Goal: Transaction & Acquisition: Download file/media

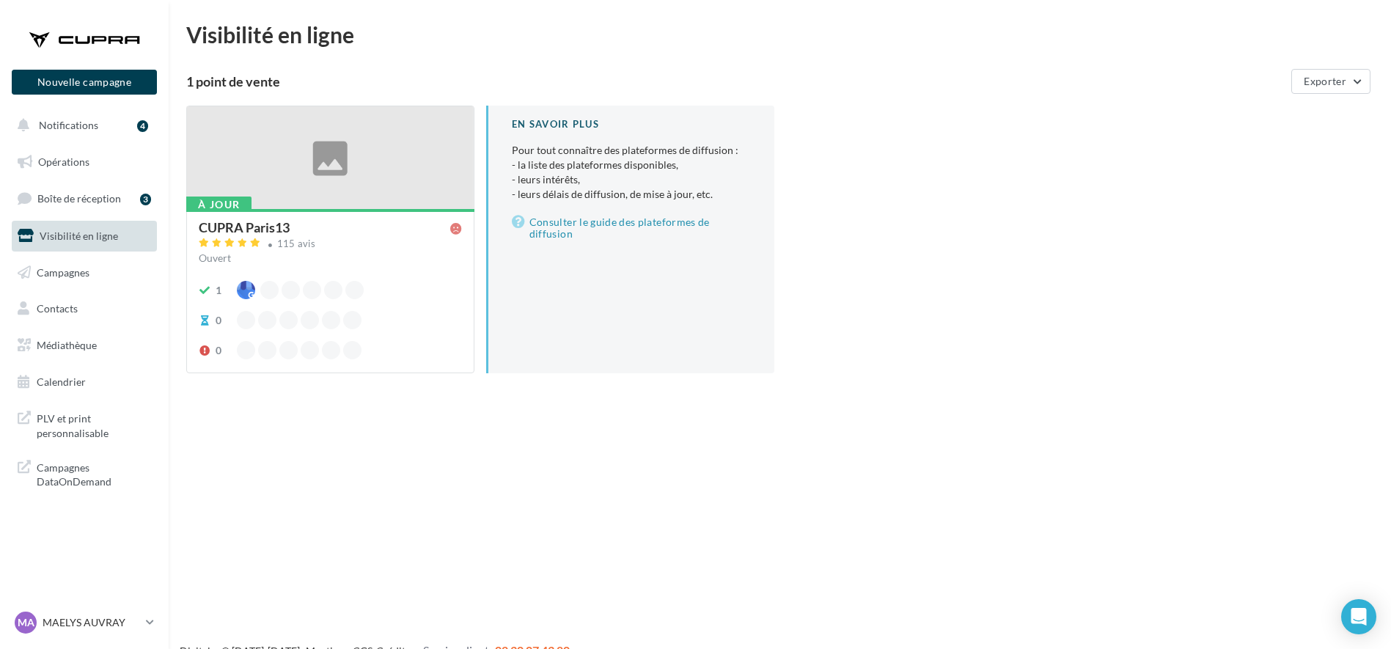
click at [1162, 219] on div "À jour CUPRA Paris13 115 avis Ouvert 1 0 0 En savoir plus Pour tout connaître d…" at bounding box center [785, 251] width 1199 height 291
click at [90, 343] on span "Médiathèque" at bounding box center [67, 345] width 60 height 12
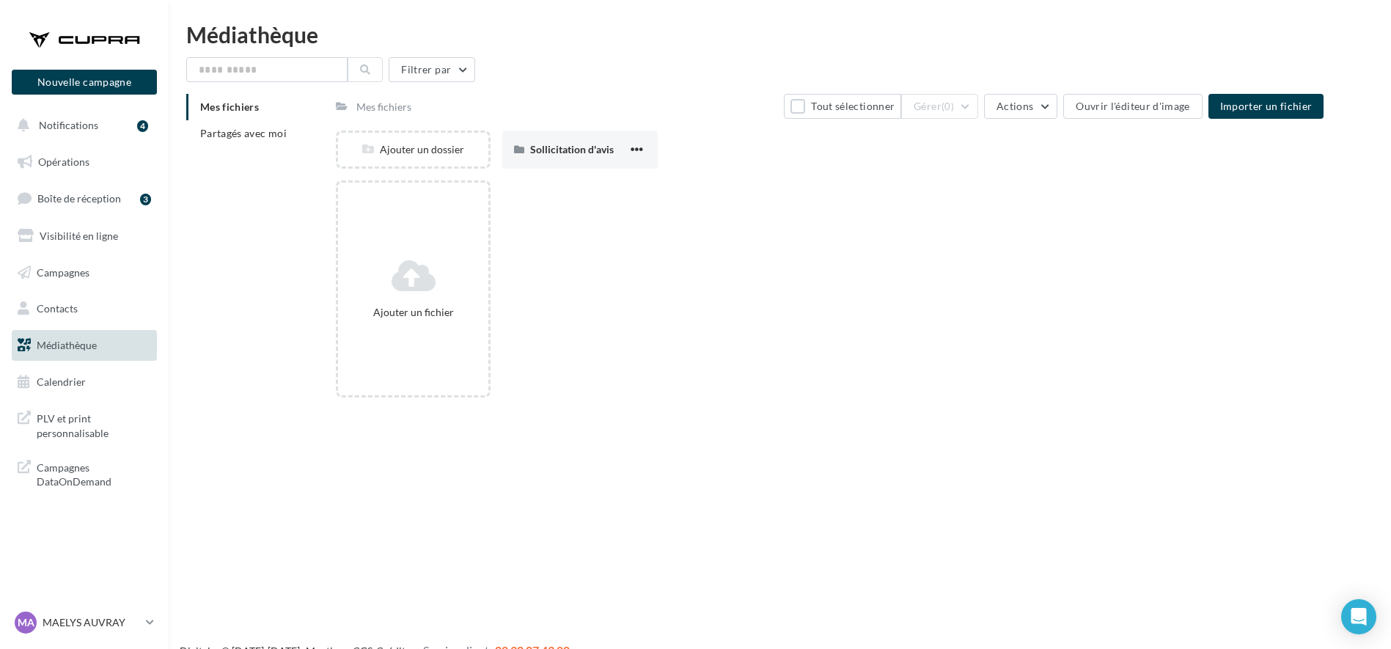
click at [90, 343] on span "Médiathèque" at bounding box center [67, 345] width 60 height 12
click at [220, 138] on span "Partagés avec moi" at bounding box center [243, 133] width 87 height 12
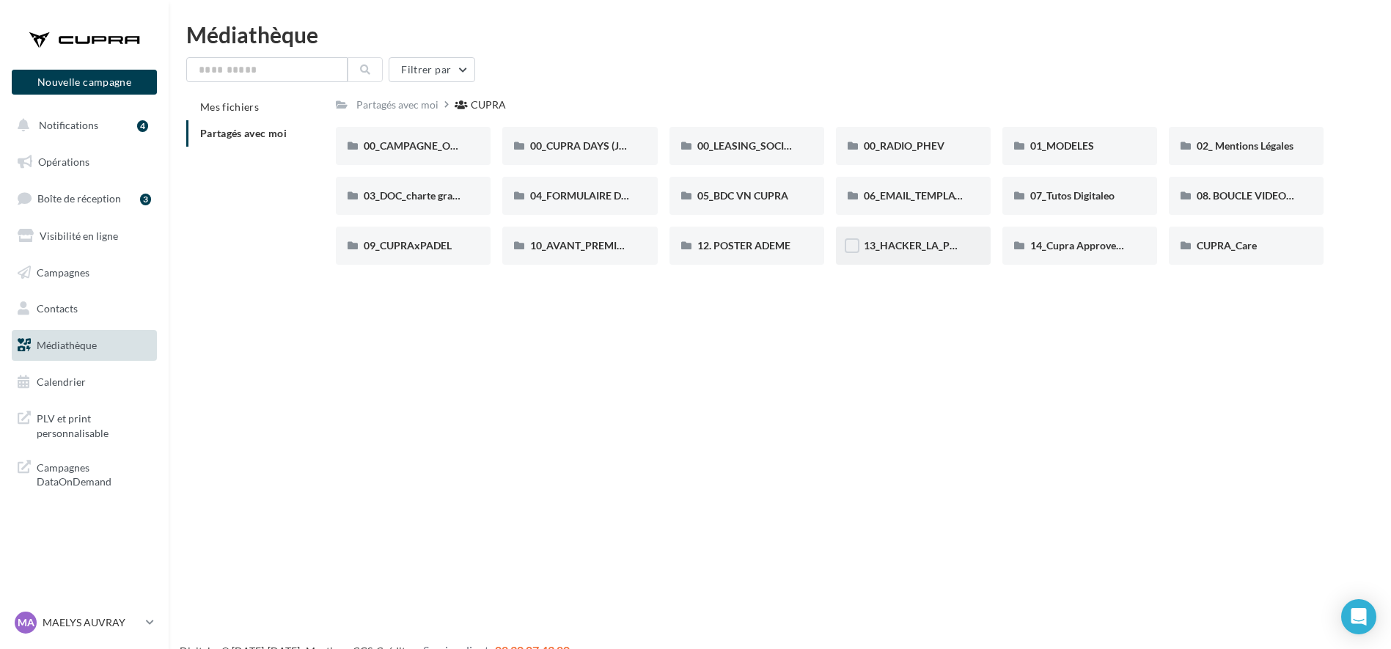
click at [925, 260] on div "13_HACKER_LA_PQR" at bounding box center [913, 246] width 155 height 38
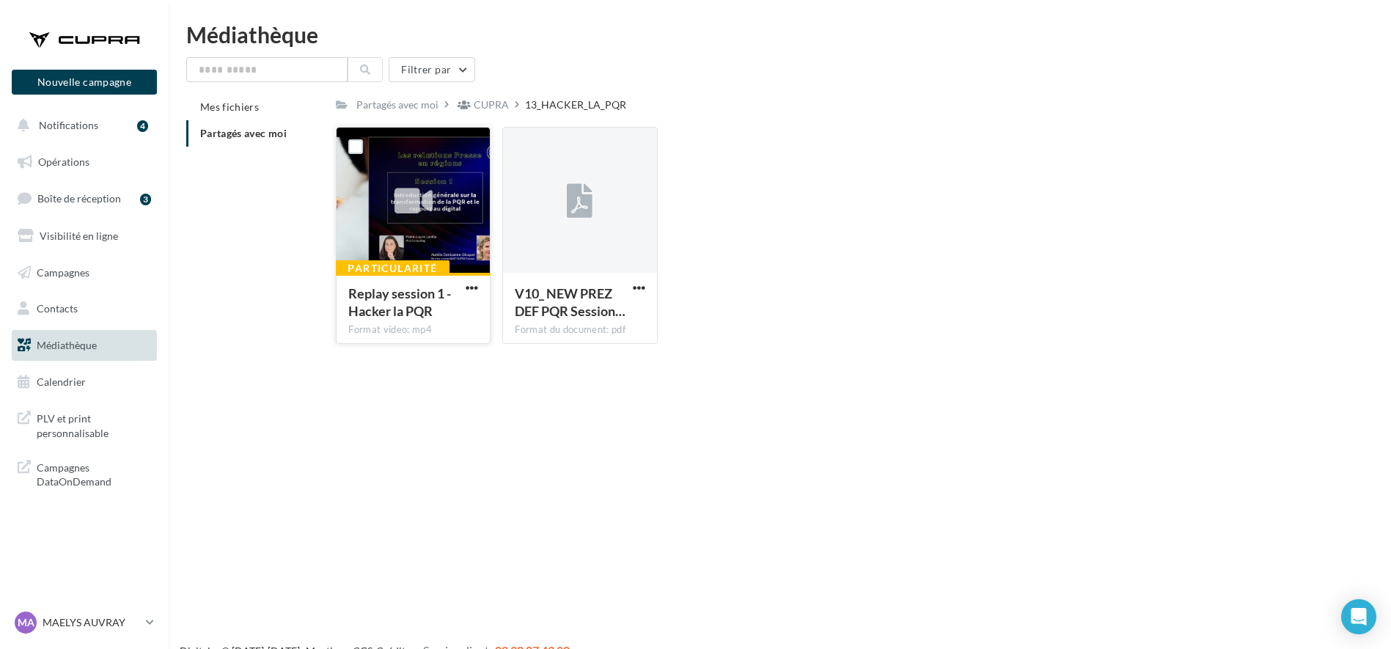
click at [408, 295] on span "Replay session 1 - Hacker la PQR" at bounding box center [399, 302] width 103 height 34
click at [471, 287] on span "button" at bounding box center [472, 288] width 12 height 12
click at [416, 318] on button "Télécharger" at bounding box center [407, 317] width 147 height 38
click at [643, 285] on span "button" at bounding box center [639, 288] width 12 height 12
click at [601, 313] on button "Télécharger" at bounding box center [575, 317] width 147 height 38
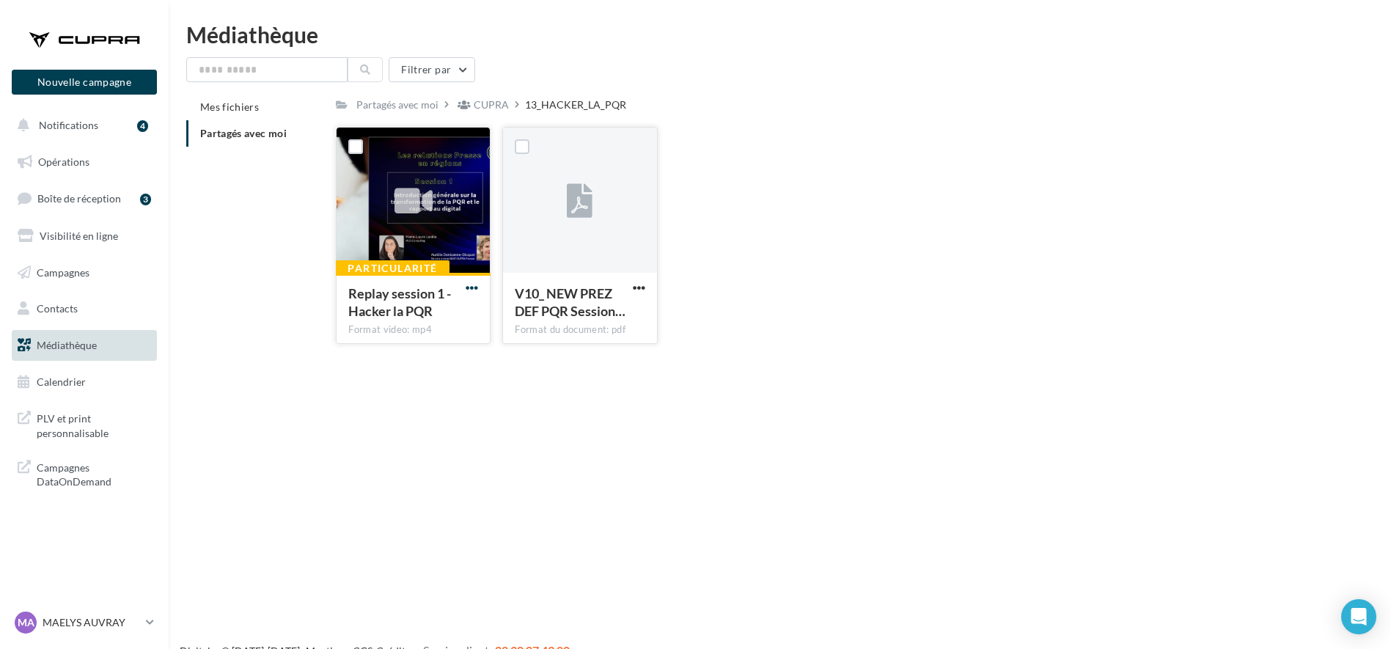
click at [466, 290] on span "button" at bounding box center [472, 288] width 12 height 12
click at [464, 321] on button "Télécharger" at bounding box center [407, 317] width 147 height 38
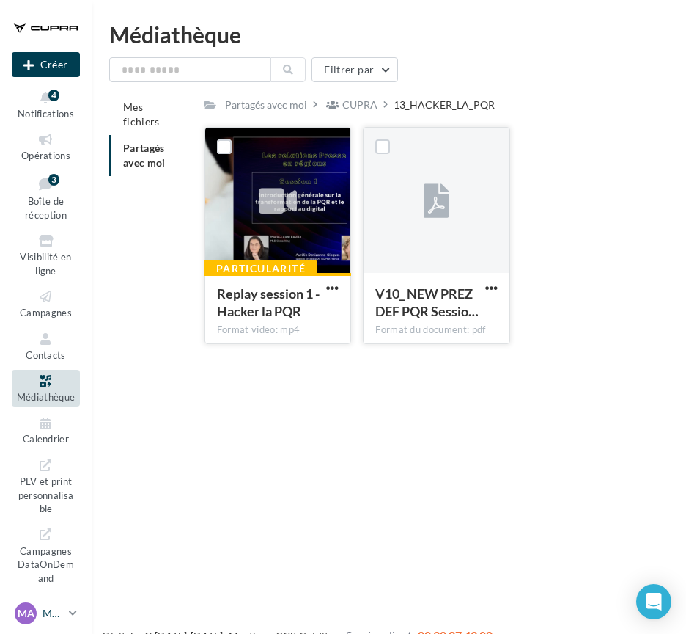
click at [51, 620] on p "MAELYS AUVRAY" at bounding box center [53, 613] width 21 height 15
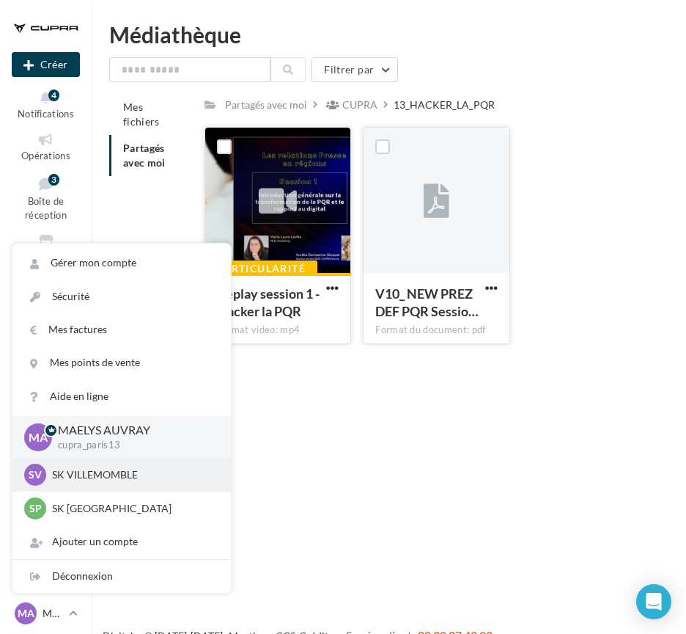
click at [66, 477] on p "SK VILLEMOMBLE" at bounding box center [132, 474] width 161 height 15
